Goal: Information Seeking & Learning: Learn about a topic

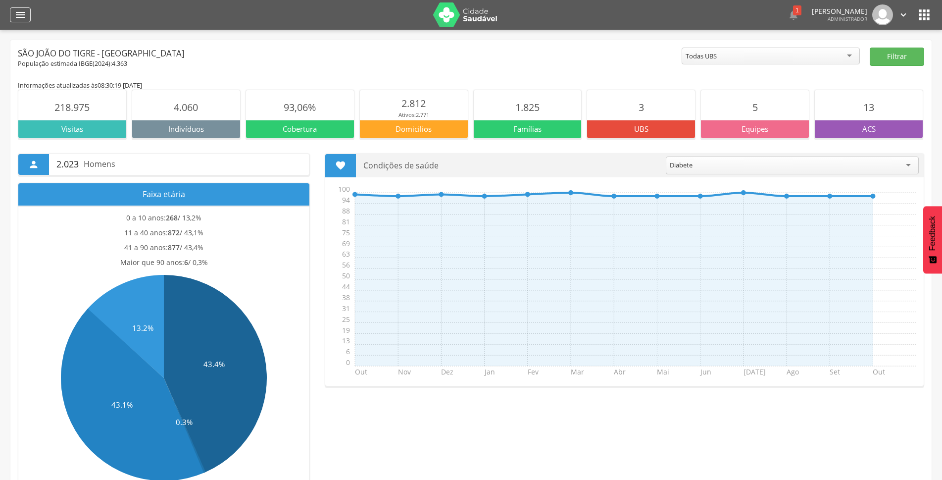
click at [23, 16] on icon "" at bounding box center [20, 15] width 12 height 12
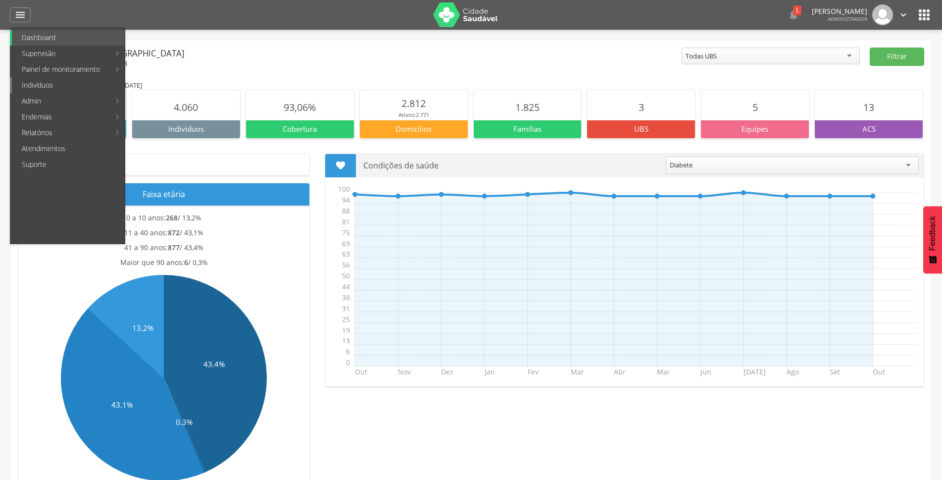
click at [31, 86] on link "Indivíduos" at bounding box center [68, 85] width 113 height 16
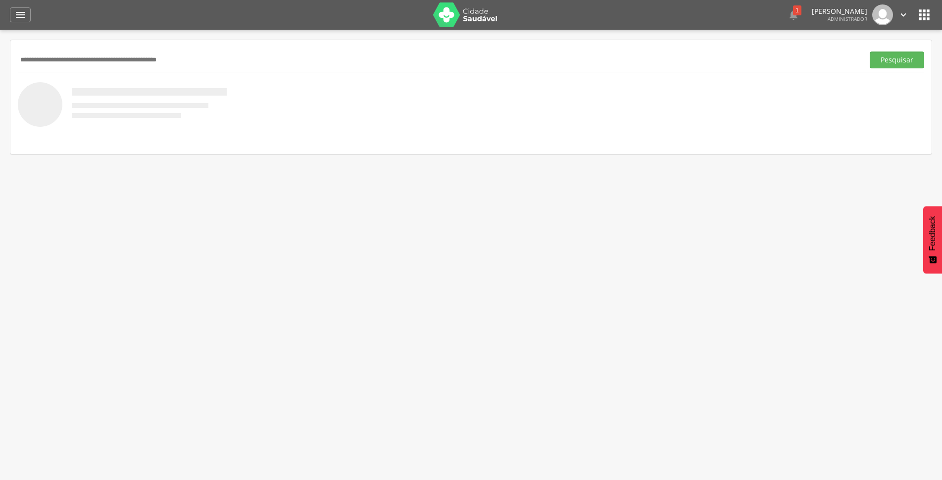
click at [174, 60] on input "text" at bounding box center [439, 60] width 842 height 17
type input "**********"
click at [882, 54] on button "Pesquisar" at bounding box center [897, 60] width 54 height 17
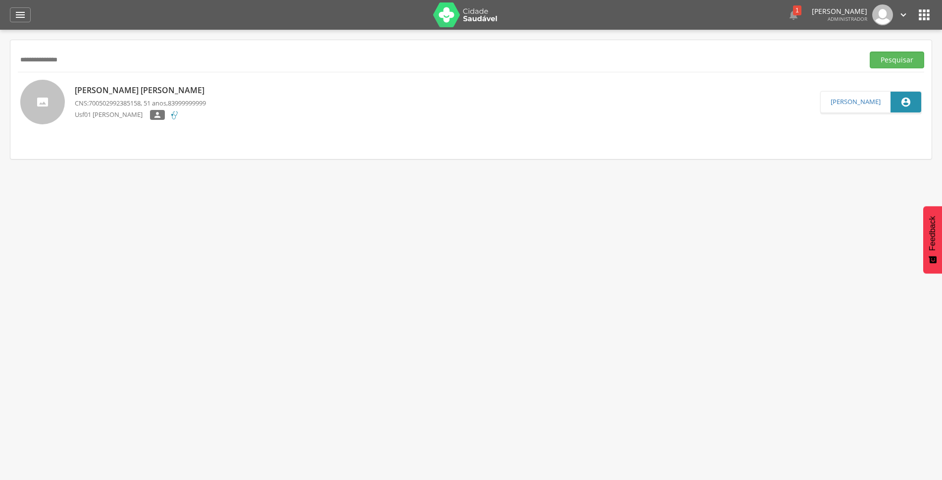
click at [139, 85] on p "[PERSON_NAME] [PERSON_NAME]" at bounding box center [142, 90] width 135 height 11
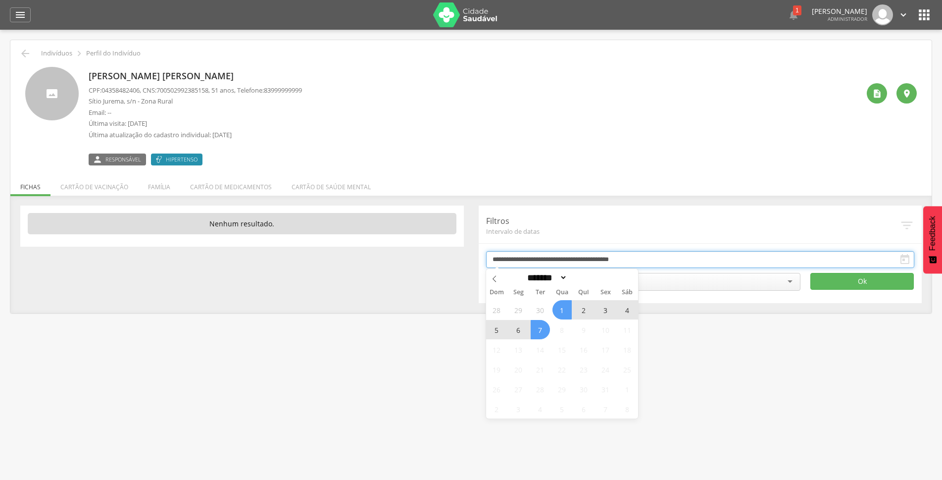
drag, startPoint x: 549, startPoint y: 261, endPoint x: 556, endPoint y: 270, distance: 11.3
click at [552, 262] on input "**********" at bounding box center [700, 259] width 429 height 17
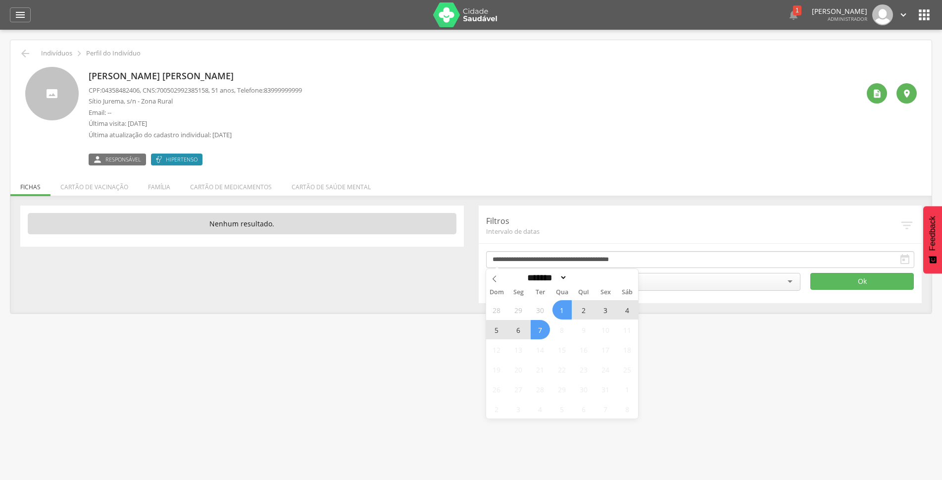
click at [539, 332] on span "7" at bounding box center [540, 329] width 19 height 19
type input "**********"
drag, startPoint x: 539, startPoint y: 332, endPoint x: 565, endPoint y: 310, distance: 34.4
click at [565, 310] on div "28 29 30 1 2 3 4 5 6 7 8 9 10 11 12 13 14 15 16 17 18 19 20 21 22 23 24 25 26 2…" at bounding box center [562, 359] width 153 height 119
click at [600, 282] on span at bounding box center [596, 280] width 7 height 5
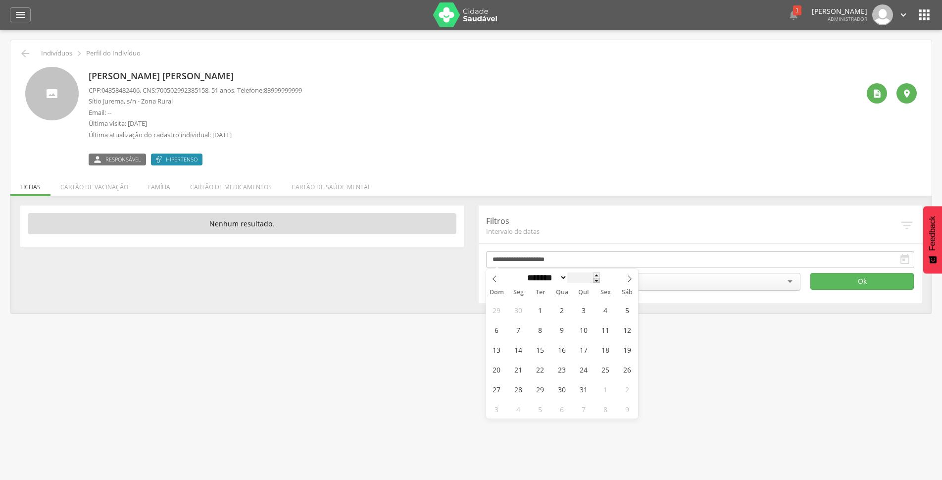
click at [600, 282] on span at bounding box center [596, 280] width 7 height 5
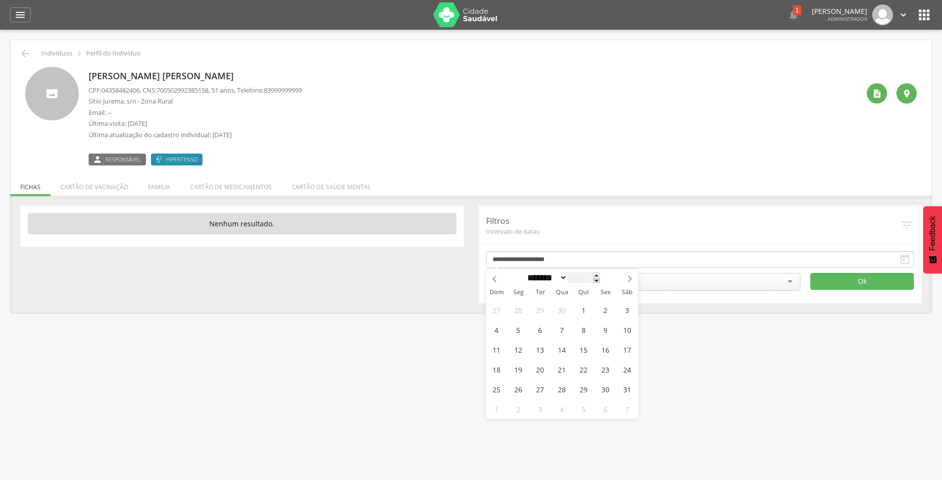
click at [600, 282] on span at bounding box center [596, 280] width 7 height 5
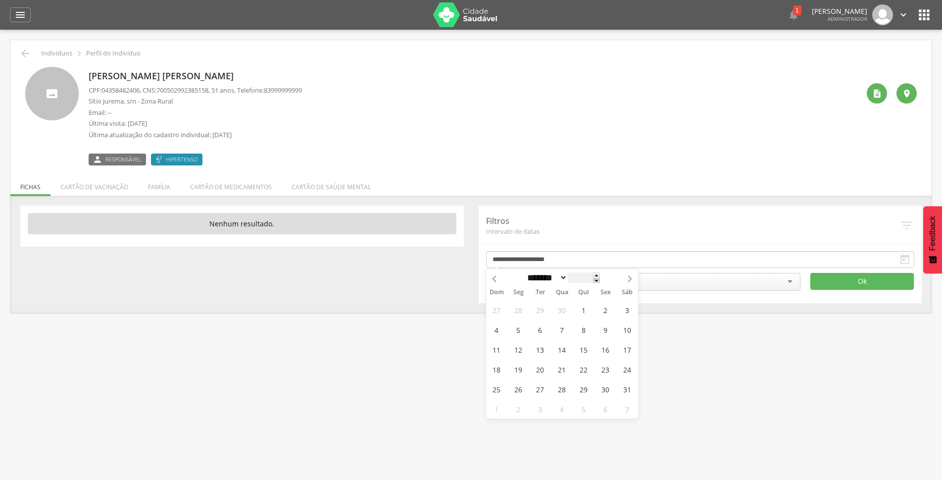
click at [600, 282] on span at bounding box center [596, 280] width 7 height 5
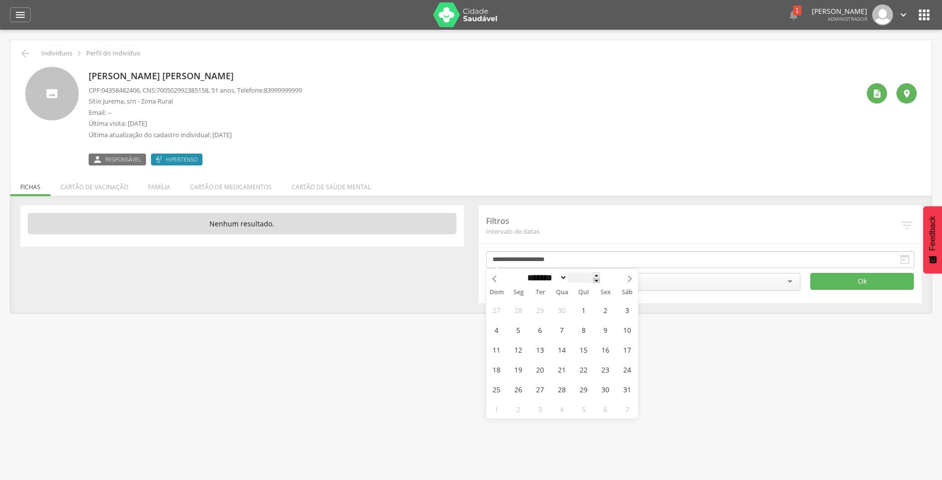
click at [600, 282] on span at bounding box center [596, 280] width 7 height 5
click at [600, 283] on span at bounding box center [596, 280] width 7 height 5
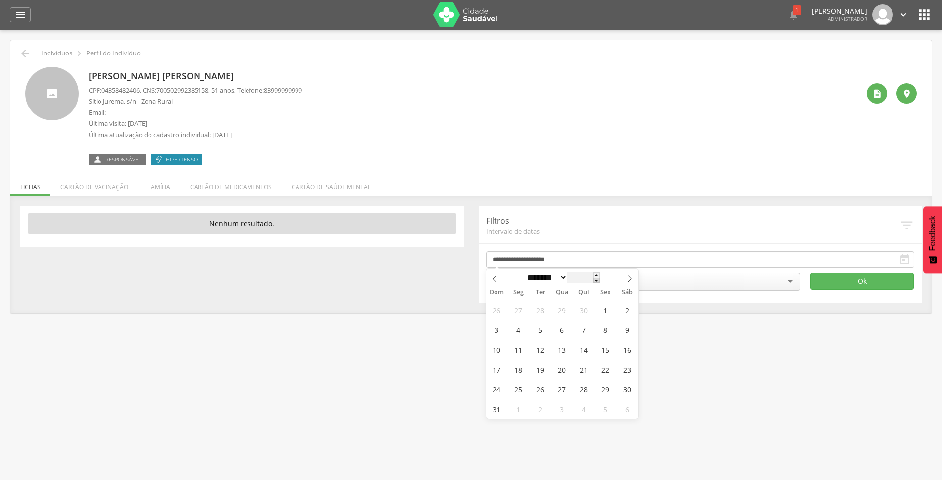
click at [600, 283] on span at bounding box center [596, 280] width 7 height 5
type input "****"
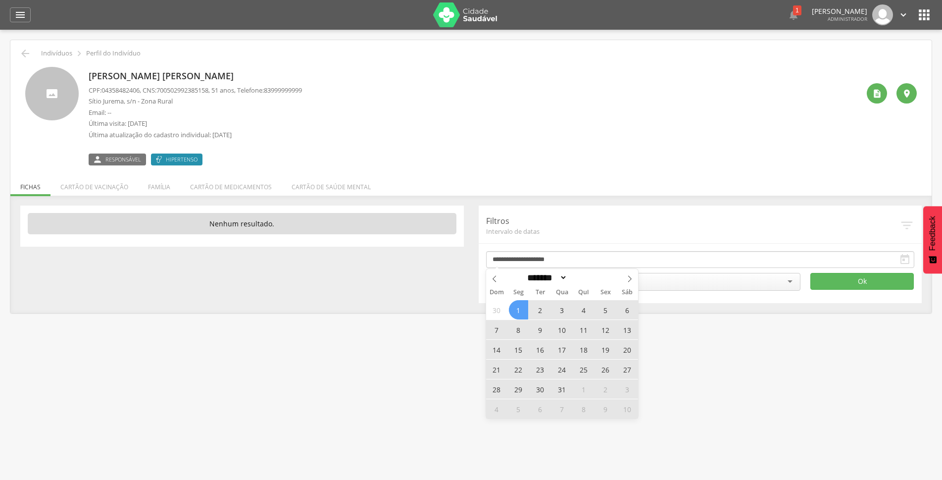
drag, startPoint x: 520, startPoint y: 311, endPoint x: 660, endPoint y: 295, distance: 140.1
click at [522, 311] on span "1" at bounding box center [518, 309] width 19 height 19
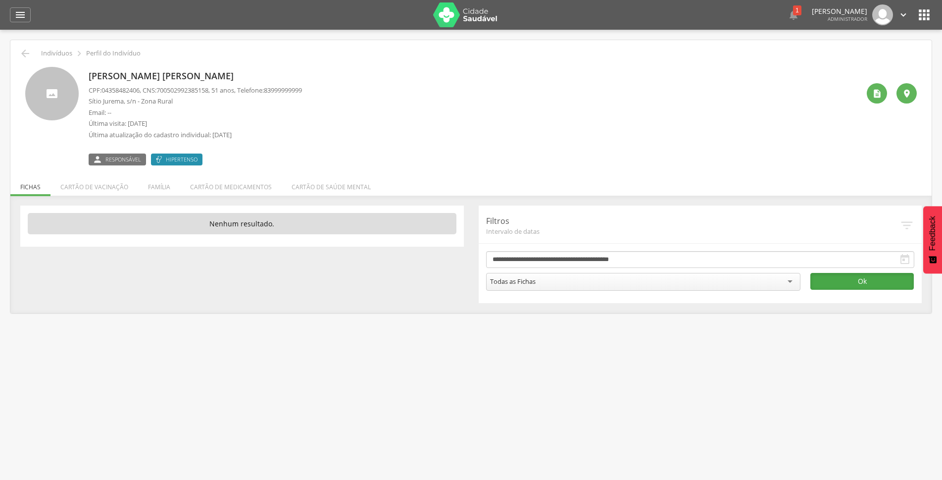
click at [839, 281] on button "Ok" at bounding box center [862, 281] width 103 height 17
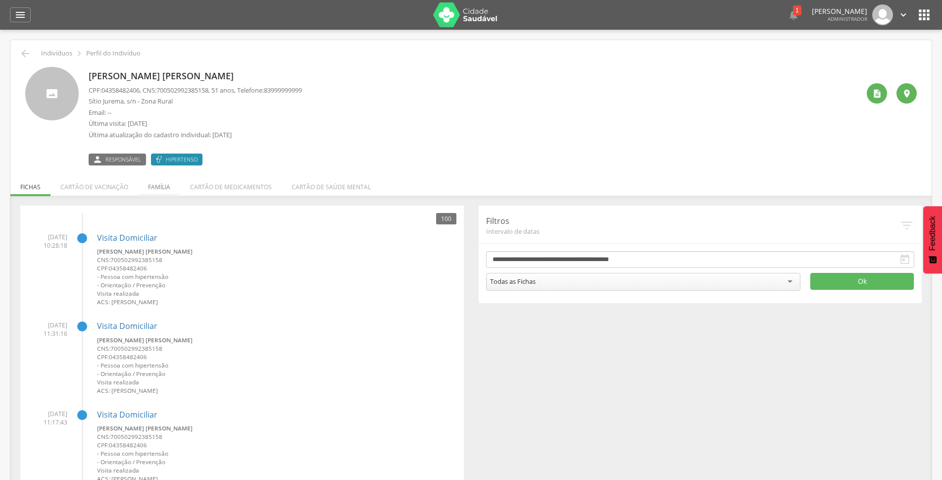
click at [169, 183] on li "Família" at bounding box center [159, 184] width 42 height 23
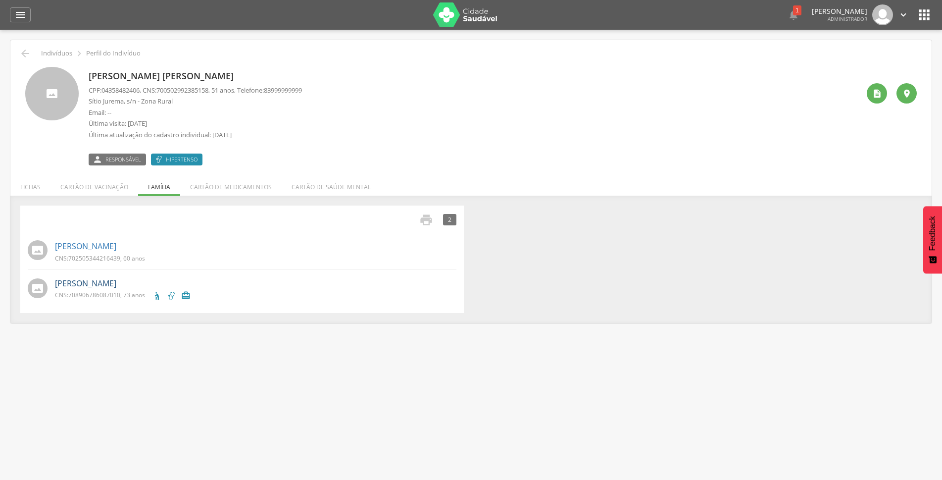
click at [98, 283] on link "Jose Maria Bezerra" at bounding box center [85, 283] width 61 height 11
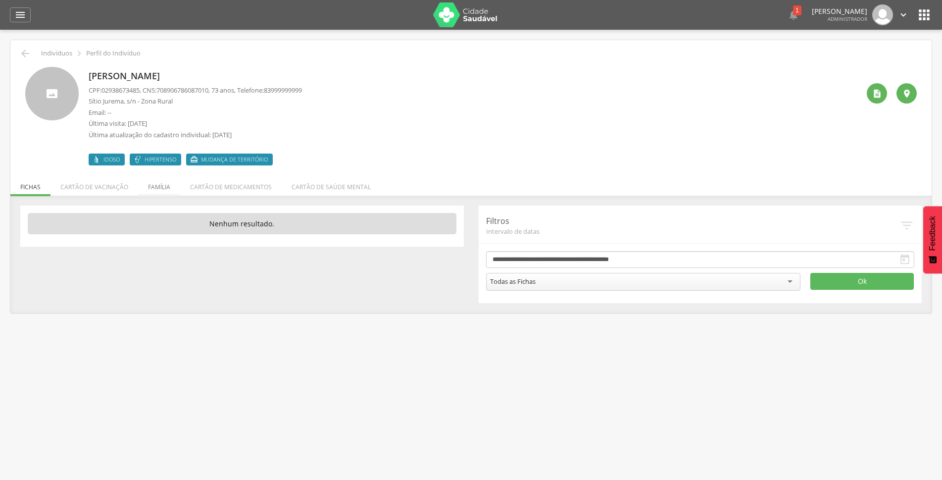
click at [149, 188] on li "Família" at bounding box center [159, 184] width 42 height 23
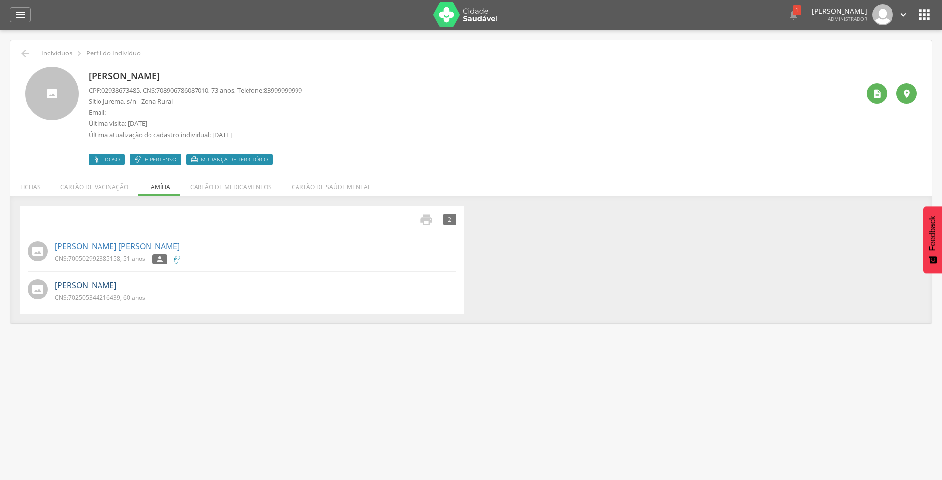
click at [108, 287] on link "[PERSON_NAME]" at bounding box center [85, 285] width 61 height 11
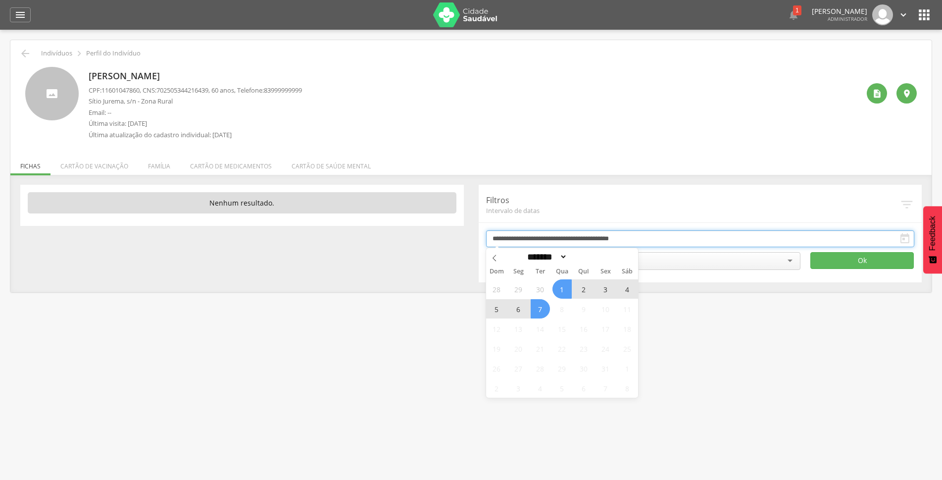
drag, startPoint x: 521, startPoint y: 235, endPoint x: 527, endPoint y: 238, distance: 6.6
click at [526, 238] on input "**********" at bounding box center [700, 238] width 429 height 17
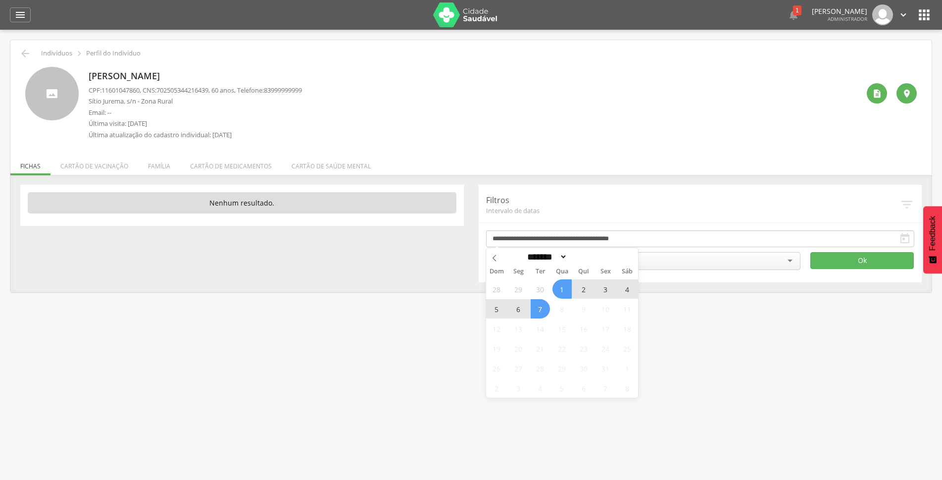
click at [542, 311] on span "7" at bounding box center [540, 308] width 19 height 19
type input "**********"
drag, startPoint x: 542, startPoint y: 311, endPoint x: 561, endPoint y: 291, distance: 27.7
click at [561, 291] on div "28 29 30 1 2 3 4 5 6 7 8 9 10 11 12 13 14 15 16 17 18 19 20 21 22 23 24 25 26 2…" at bounding box center [562, 338] width 153 height 119
click at [600, 262] on span at bounding box center [596, 259] width 7 height 5
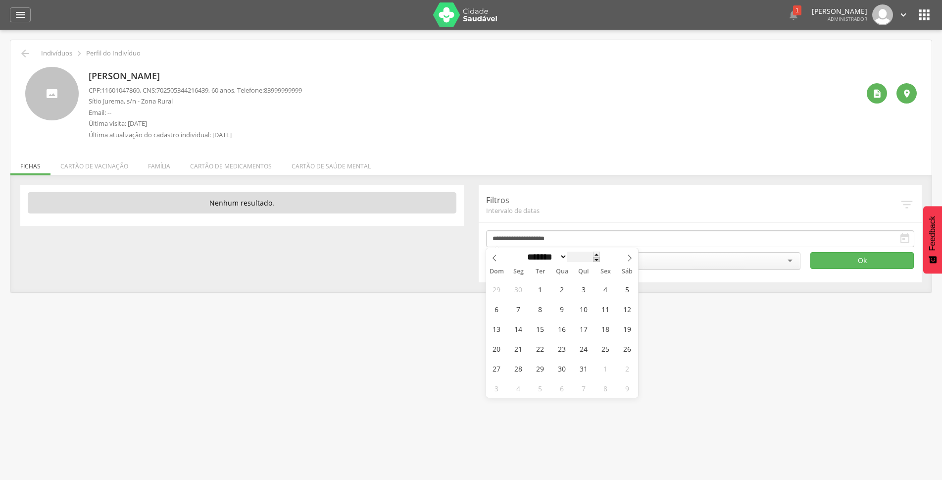
click at [600, 262] on span at bounding box center [596, 259] width 7 height 5
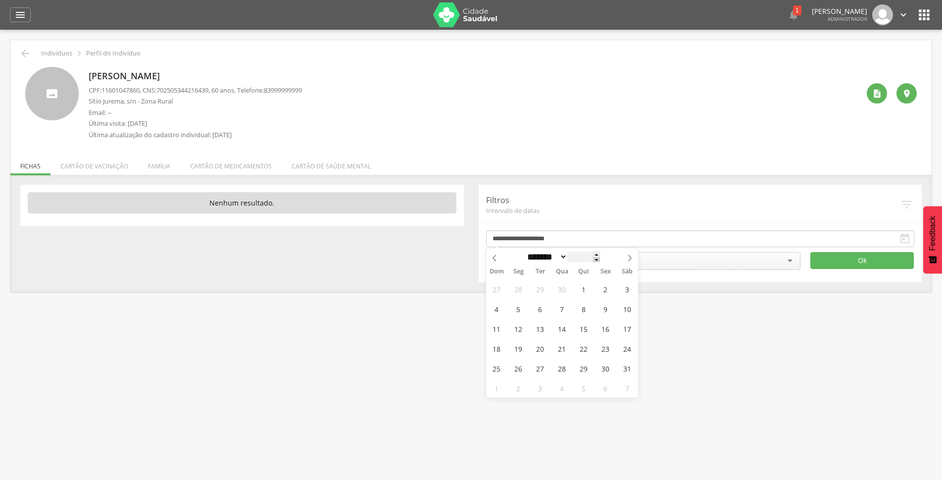
click at [600, 262] on span at bounding box center [596, 259] width 7 height 5
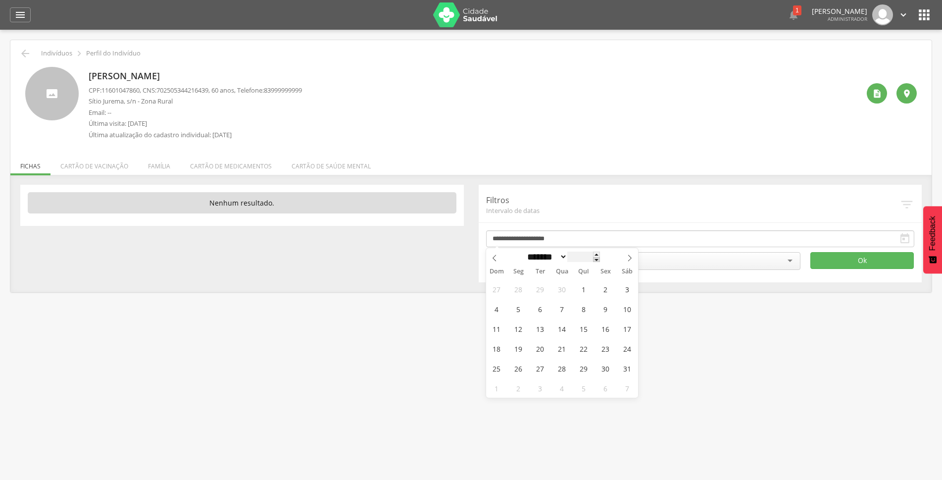
click at [600, 262] on span at bounding box center [596, 259] width 7 height 5
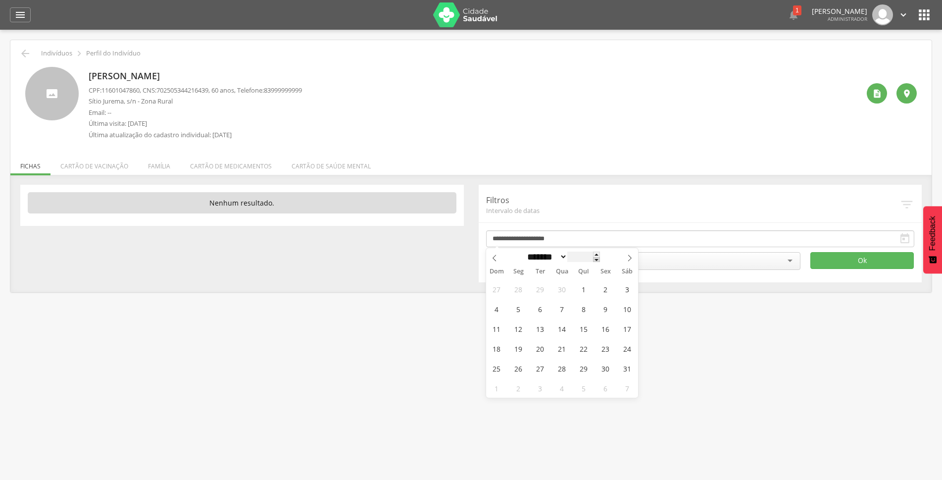
click at [600, 262] on span at bounding box center [596, 259] width 7 height 5
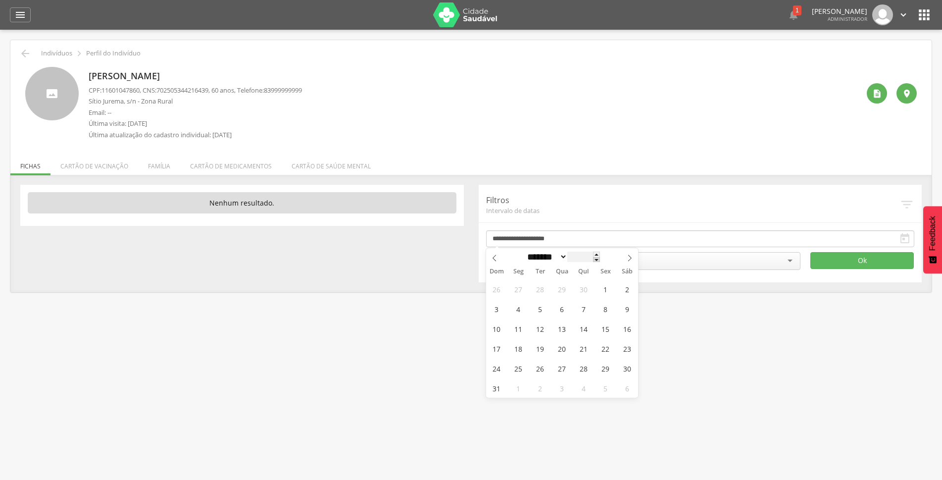
click at [600, 262] on span at bounding box center [596, 259] width 7 height 5
type input "****"
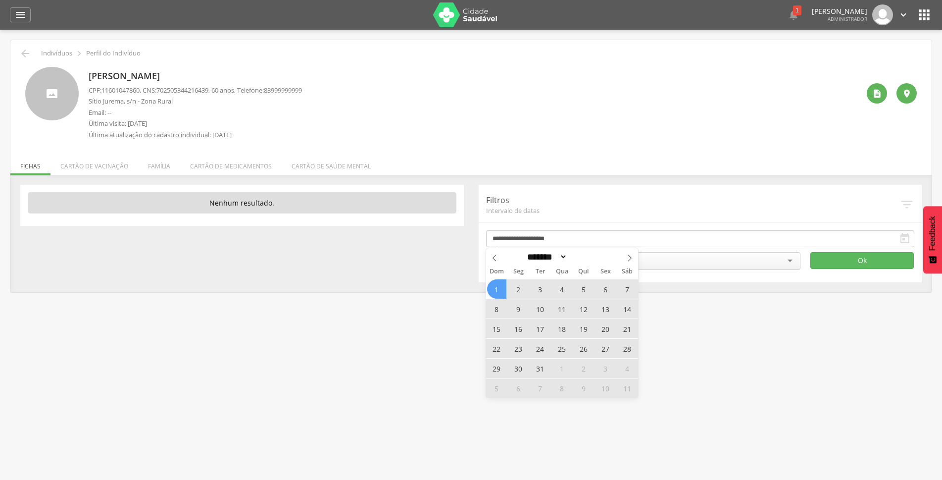
click at [497, 287] on span "1" at bounding box center [496, 288] width 19 height 19
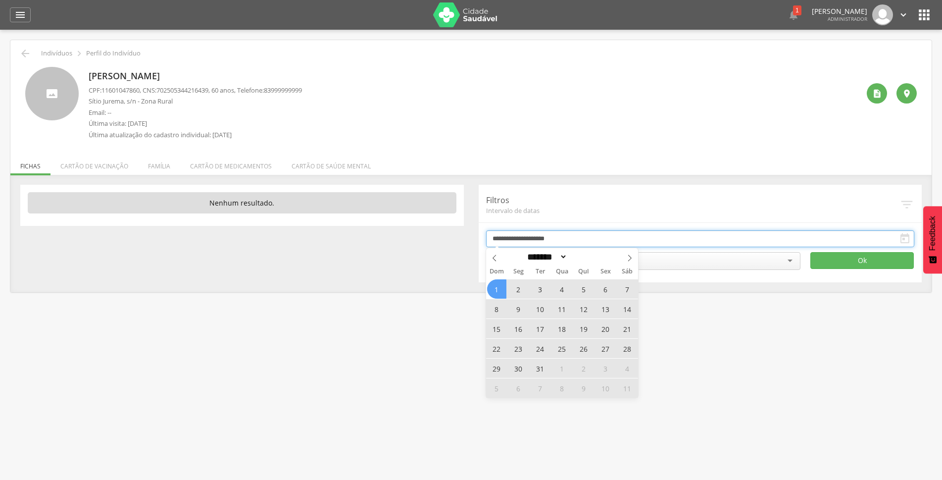
type input "**********"
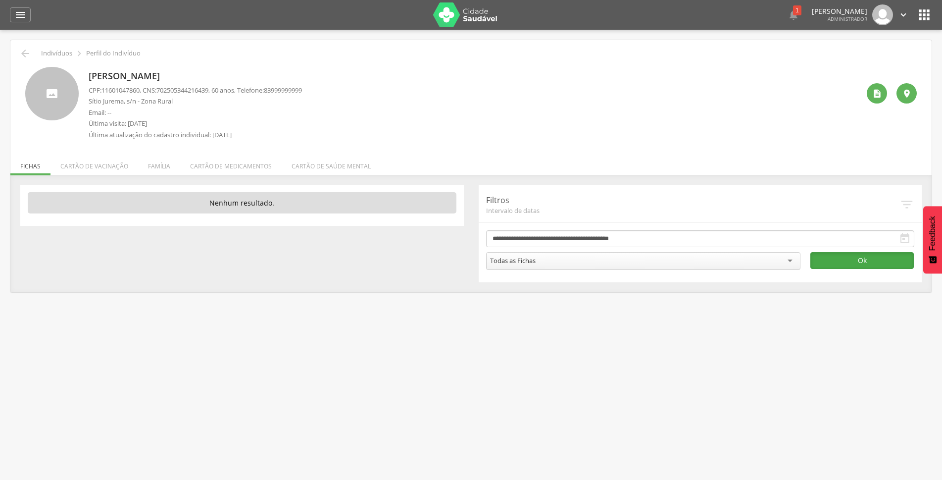
click at [813, 259] on button "Ok" at bounding box center [862, 260] width 103 height 17
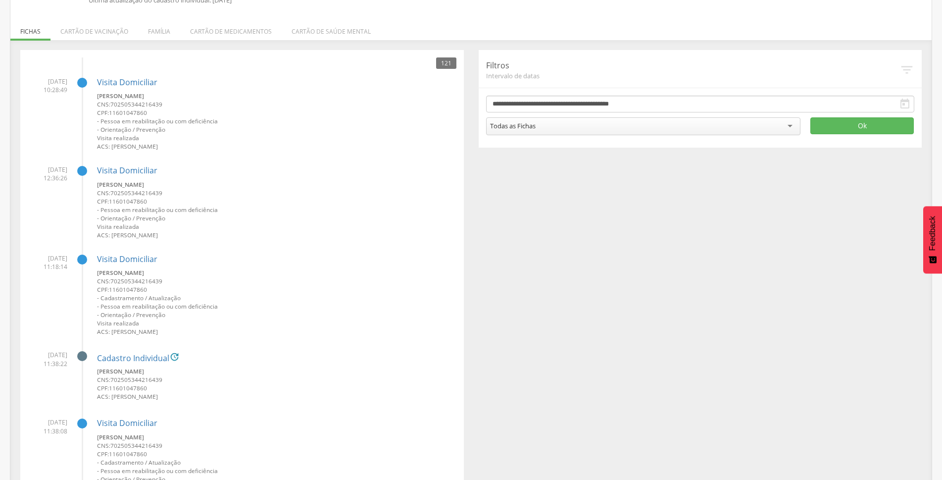
scroll to position [111, 0]
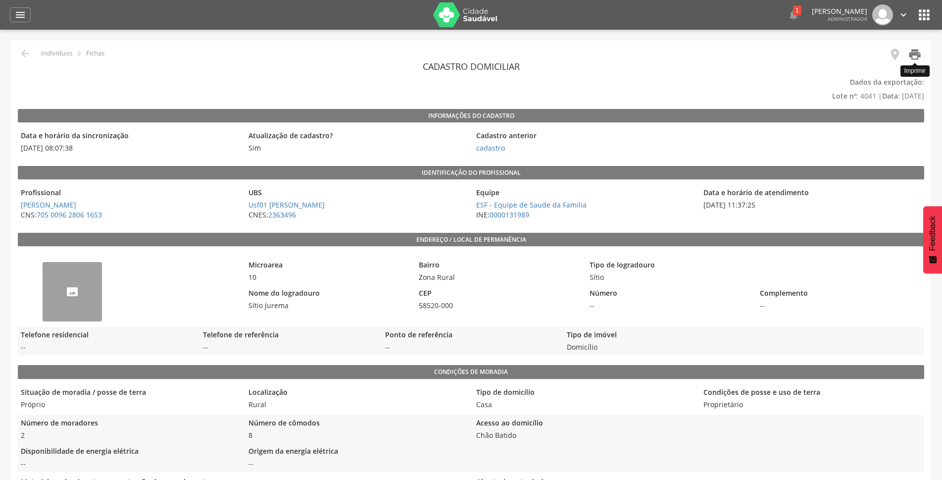
click at [917, 53] on icon "" at bounding box center [915, 55] width 14 height 14
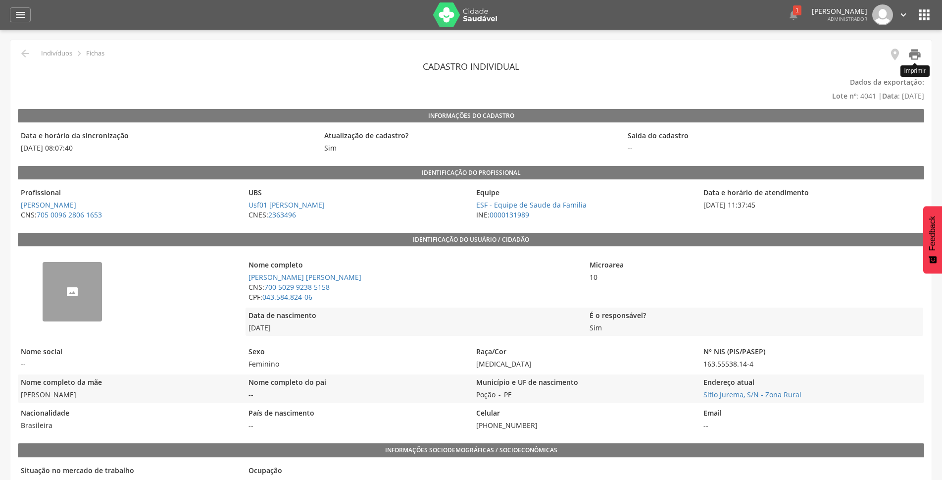
click at [916, 54] on icon "" at bounding box center [915, 55] width 14 height 14
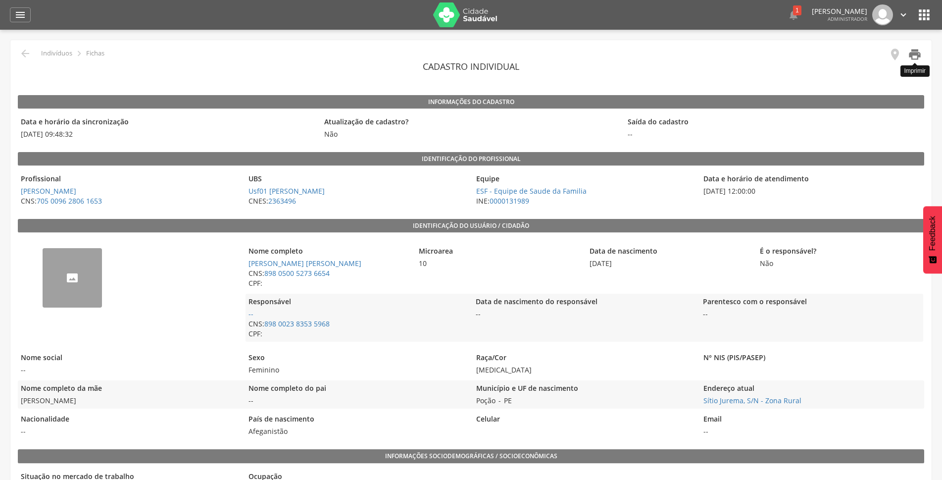
click at [916, 52] on icon "" at bounding box center [915, 55] width 14 height 14
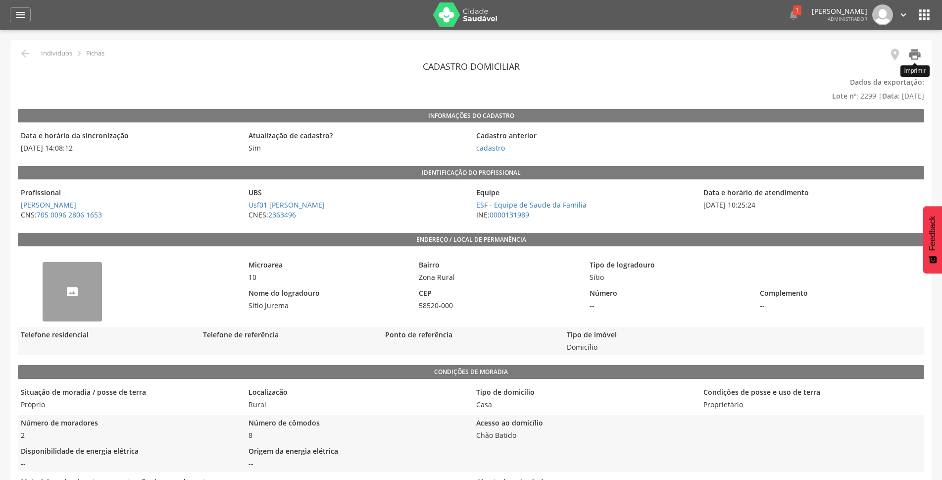
click at [913, 55] on icon "" at bounding box center [915, 55] width 14 height 14
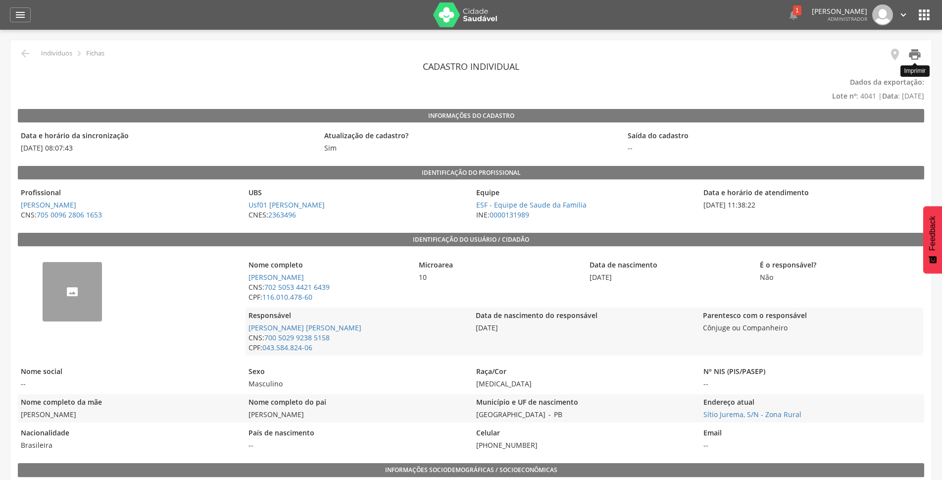
click at [917, 59] on icon "" at bounding box center [915, 55] width 14 height 14
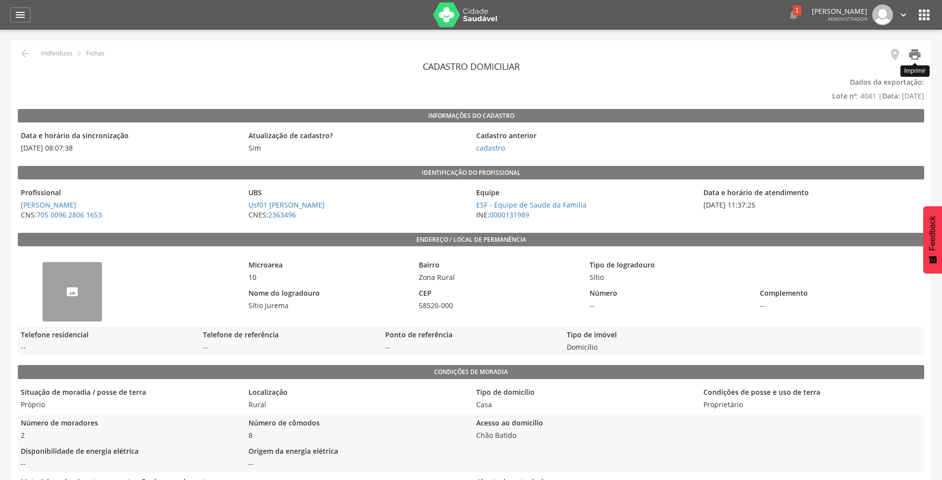
click at [919, 56] on icon "" at bounding box center [915, 55] width 14 height 14
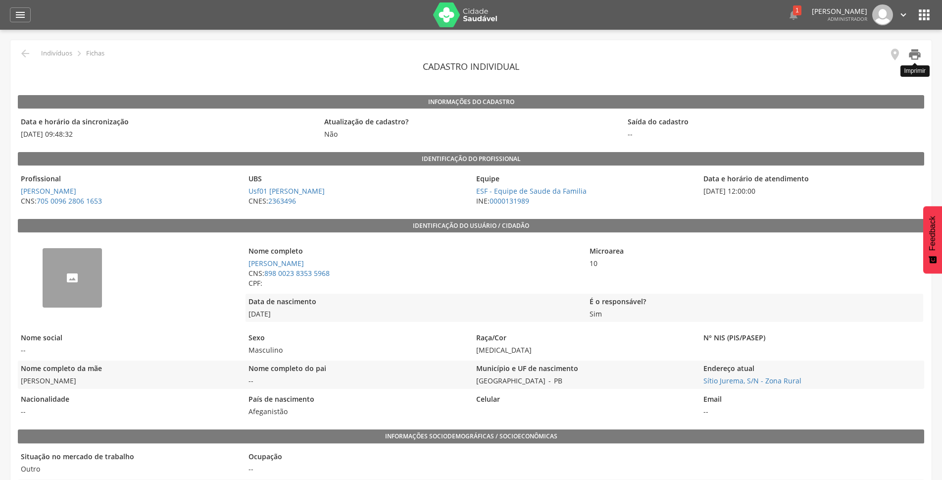
click at [917, 52] on icon "" at bounding box center [915, 55] width 14 height 14
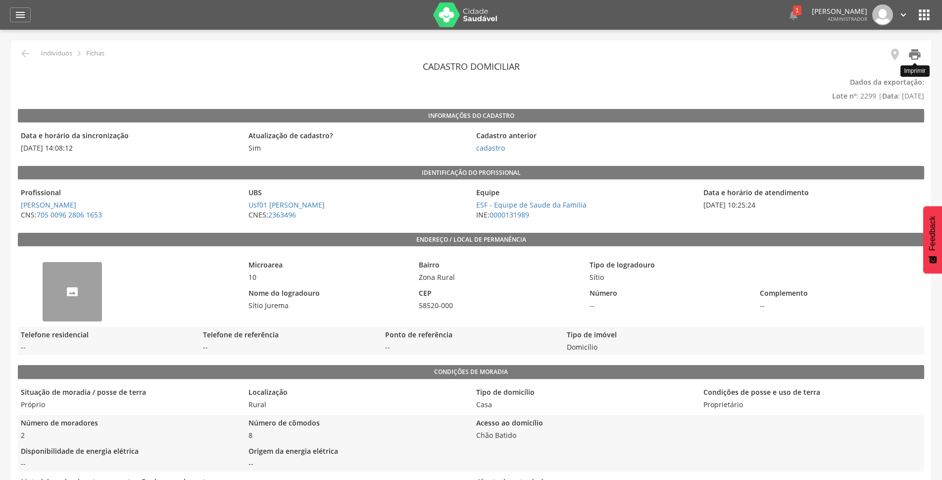
click at [919, 53] on icon "" at bounding box center [915, 55] width 14 height 14
